Goal: Use online tool/utility

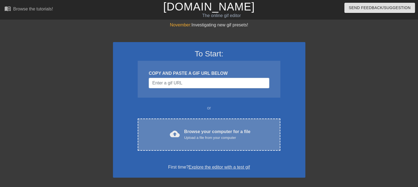
click at [187, 135] on div "Upload a file from your computer" at bounding box center [217, 137] width 66 height 5
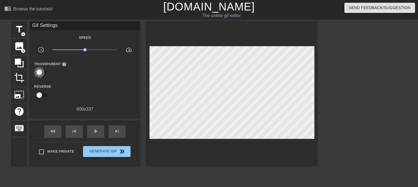
click at [41, 70] on input "checkbox" at bounding box center [39, 72] width 31 height 10
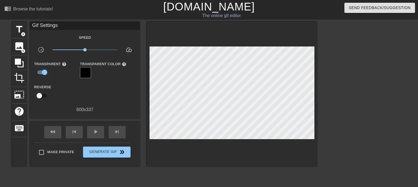
click at [42, 72] on input "checkbox" at bounding box center [44, 72] width 31 height 10
checkbox input "false"
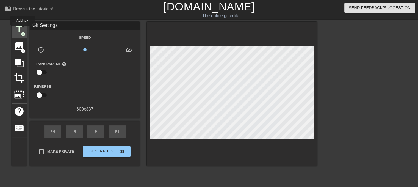
click at [23, 29] on span "title" at bounding box center [19, 29] width 10 height 10
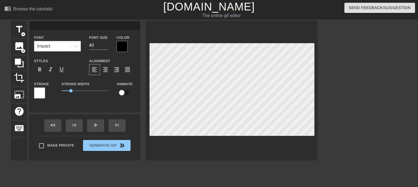
scroll to position [1, 1]
drag, startPoint x: 148, startPoint y: 63, endPoint x: 347, endPoint y: 93, distance: 201.1
click at [347, 93] on div at bounding box center [365, 104] width 82 height 165
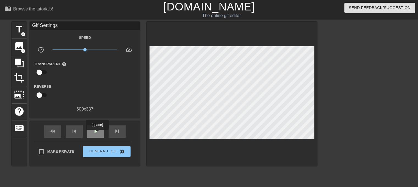
click at [97, 134] on span "play_arrow" at bounding box center [95, 131] width 7 height 7
click at [21, 33] on span "add_circle" at bounding box center [23, 34] width 5 height 5
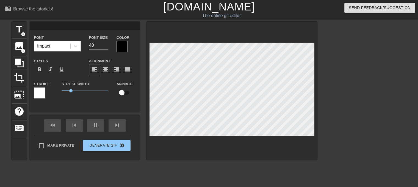
scroll to position [1, 1]
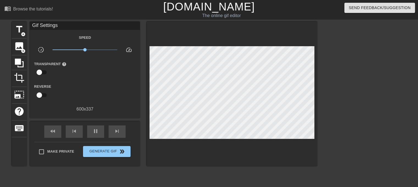
drag, startPoint x: 134, startPoint y: 75, endPoint x: 345, endPoint y: 89, distance: 212.2
click at [345, 89] on div at bounding box center [365, 104] width 82 height 165
